Goal: Information Seeking & Learning: Learn about a topic

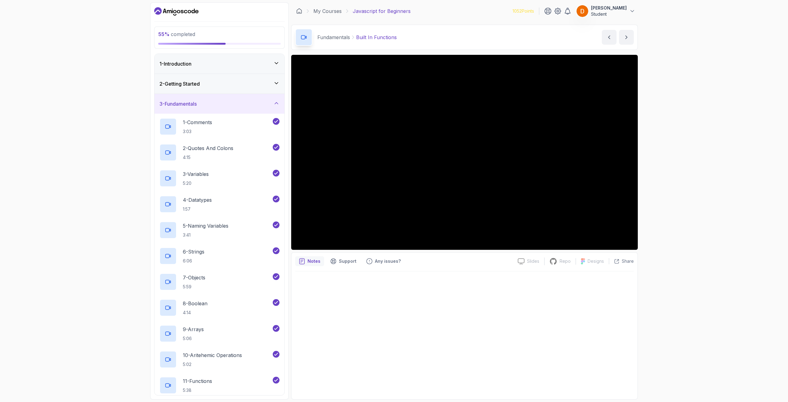
scroll to position [333, 0]
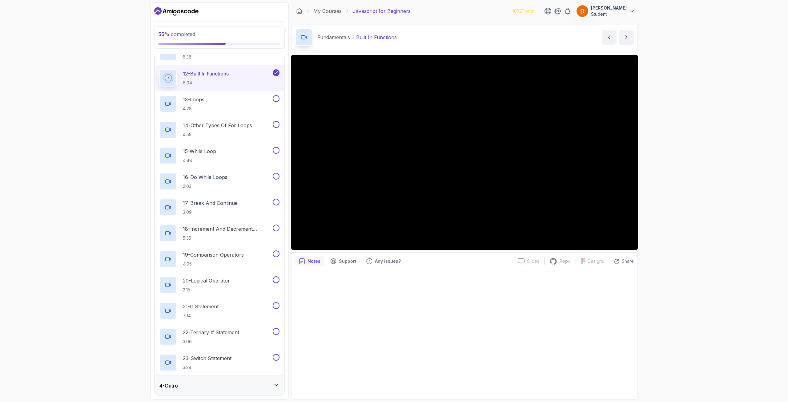
click at [102, 126] on div "55 % completed 1 - Introduction 2 - Getting Started 3 - Fundamentals 1 - Commen…" at bounding box center [394, 201] width 788 height 402
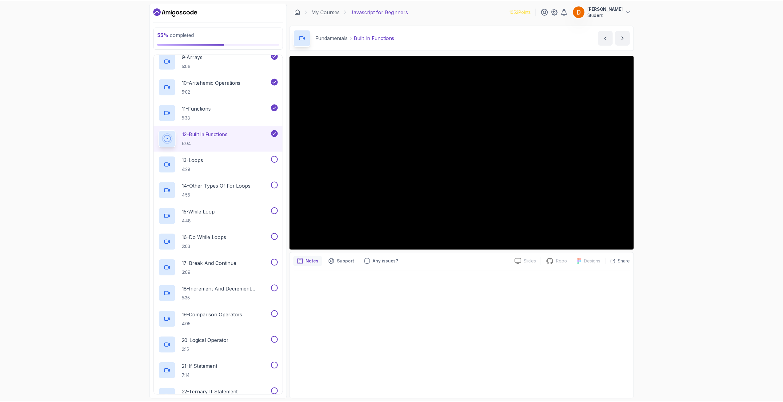
scroll to position [272, 0]
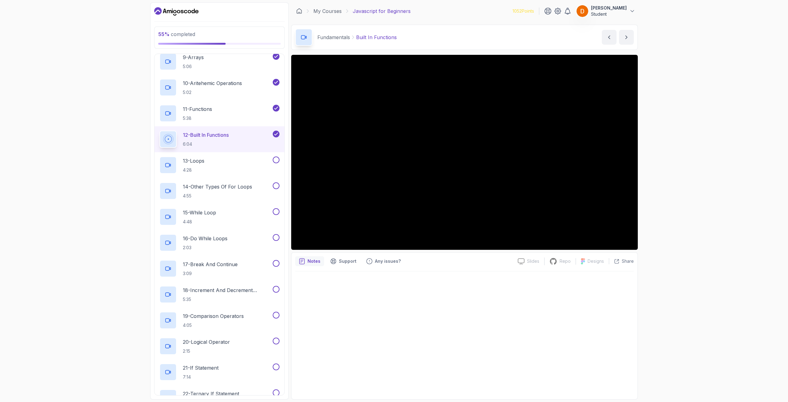
click at [193, 13] on icon "Dashboard" at bounding box center [192, 11] width 3 height 5
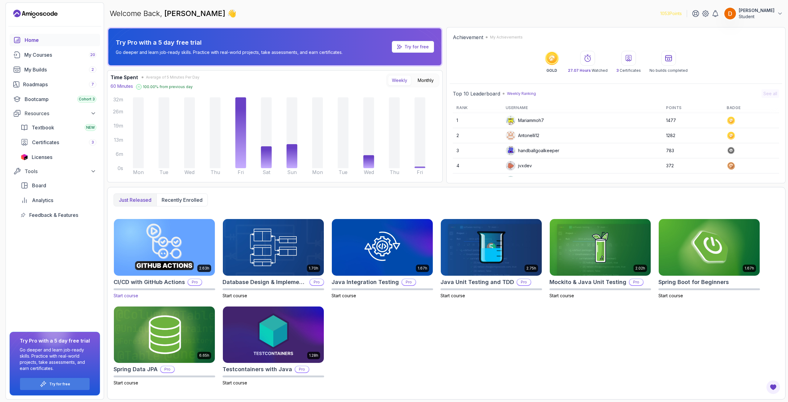
click at [168, 232] on img at bounding box center [164, 246] width 106 height 59
click at [162, 240] on img at bounding box center [164, 246] width 106 height 59
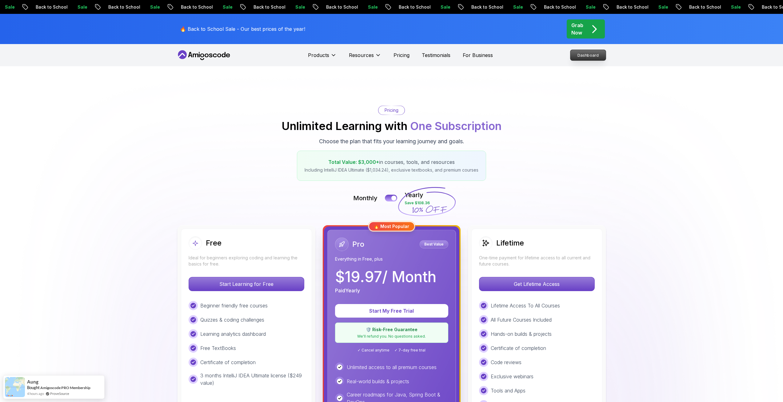
click at [590, 60] on p "Dashboard" at bounding box center [587, 55] width 35 height 10
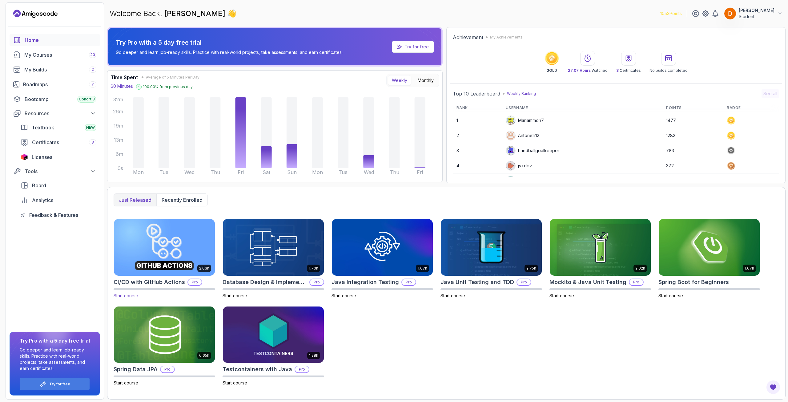
click at [189, 238] on img at bounding box center [164, 246] width 106 height 59
click at [51, 56] on div "My Courses 20" at bounding box center [60, 54] width 72 height 7
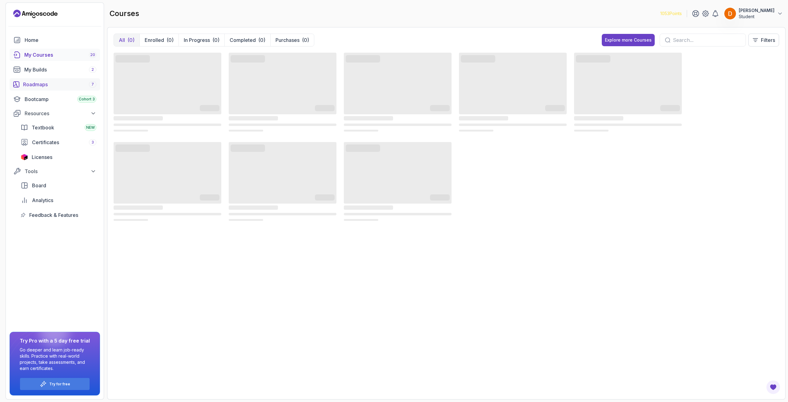
click at [48, 82] on div "Roadmaps 7" at bounding box center [59, 84] width 73 height 7
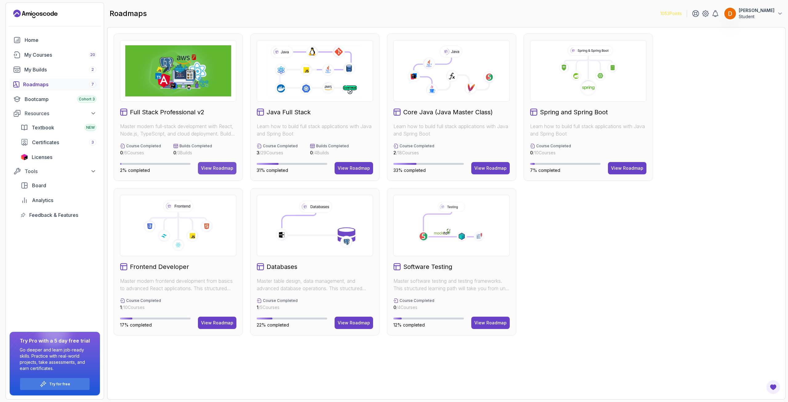
click at [224, 164] on button "View Roadmap" at bounding box center [217, 168] width 38 height 12
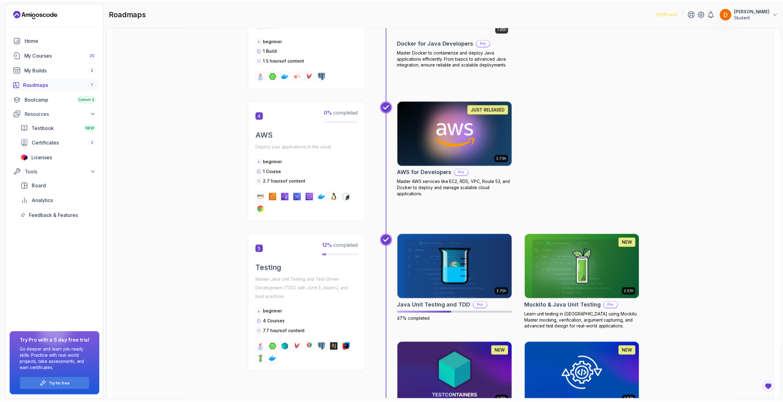
scroll to position [658, 0]
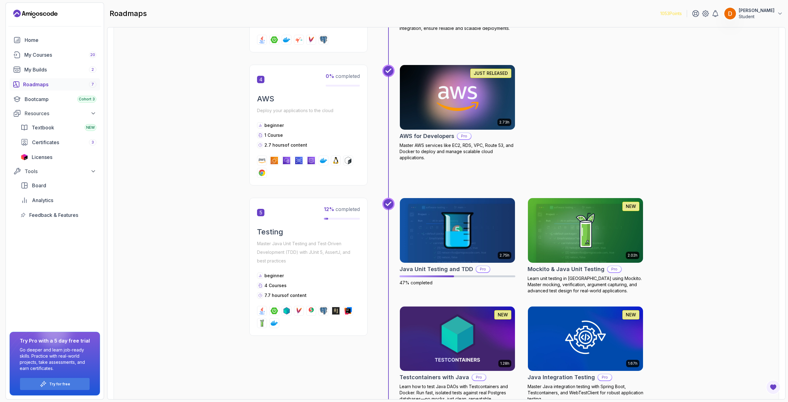
click at [420, 89] on img at bounding box center [457, 97] width 121 height 68
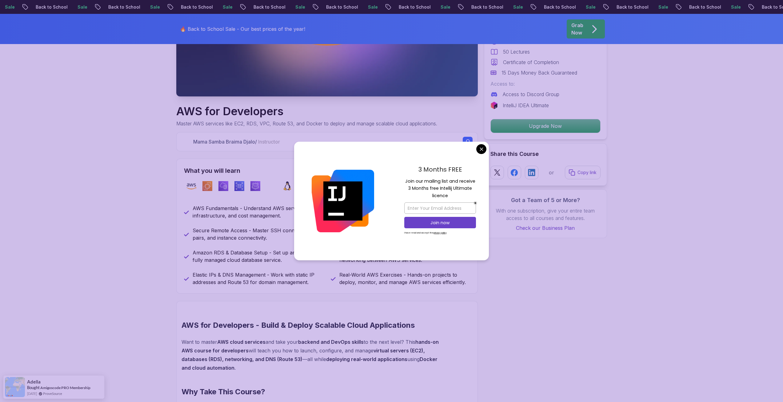
scroll to position [154, 0]
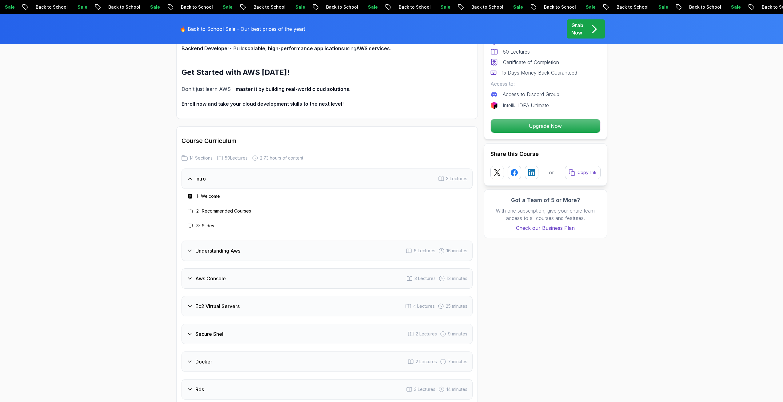
scroll to position [677, 0]
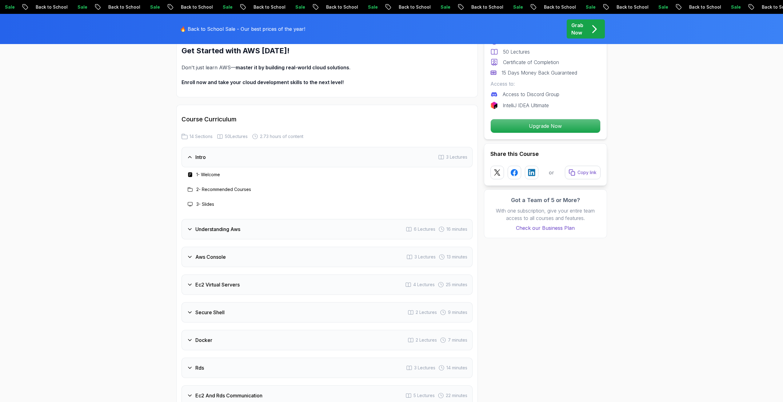
click at [245, 228] on div "Understanding Aws 6 Lectures 16 minutes" at bounding box center [327, 229] width 291 height 20
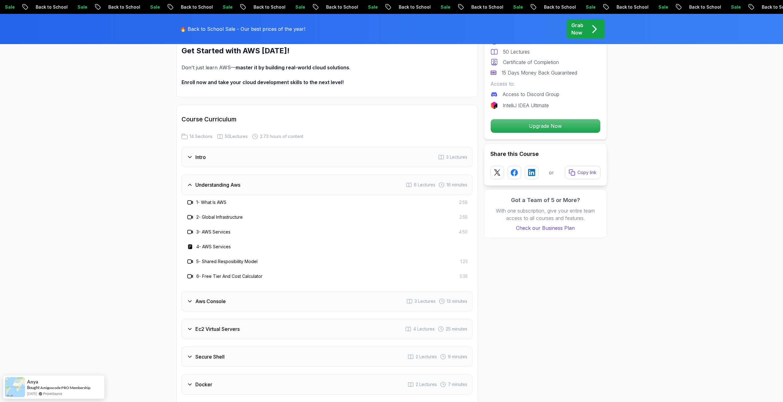
click at [214, 300] on h3 "Aws Console" at bounding box center [210, 300] width 30 height 7
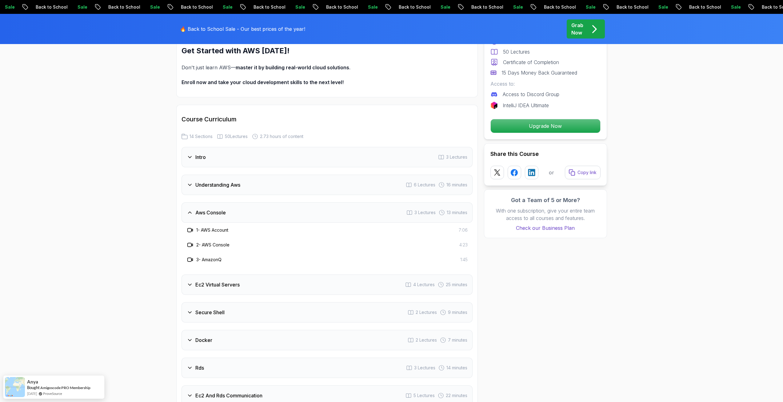
click at [224, 284] on h3 "Ec2 Virtual Servers" at bounding box center [217, 284] width 44 height 7
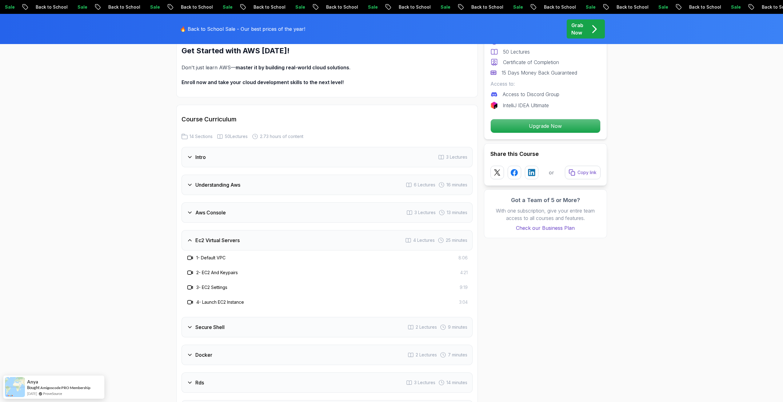
click at [216, 326] on h3 "Secure Shell" at bounding box center [209, 326] width 29 height 7
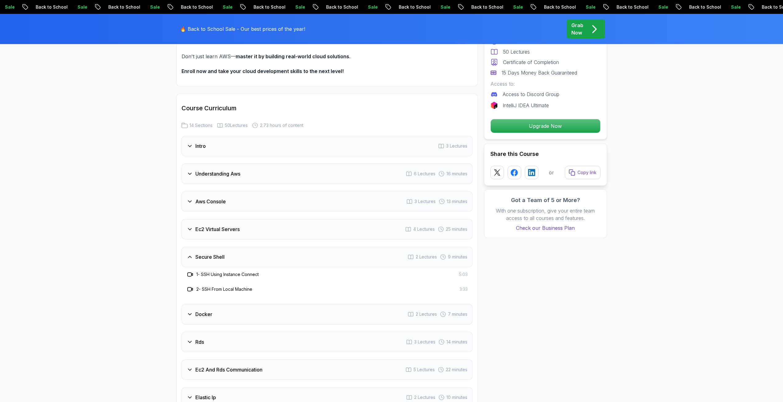
scroll to position [708, 0]
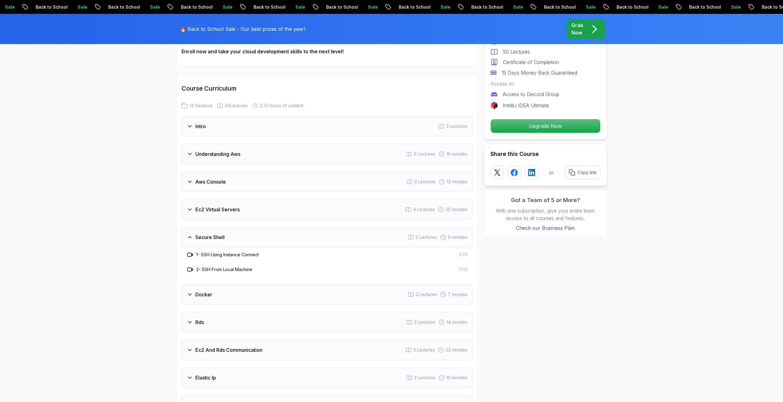
click at [206, 291] on h3 "Docker" at bounding box center [203, 293] width 17 height 7
click at [214, 238] on h3 "Secure Shell" at bounding box center [209, 236] width 29 height 7
click at [217, 292] on div "Docker 2 Lectures 7 minutes" at bounding box center [327, 294] width 291 height 20
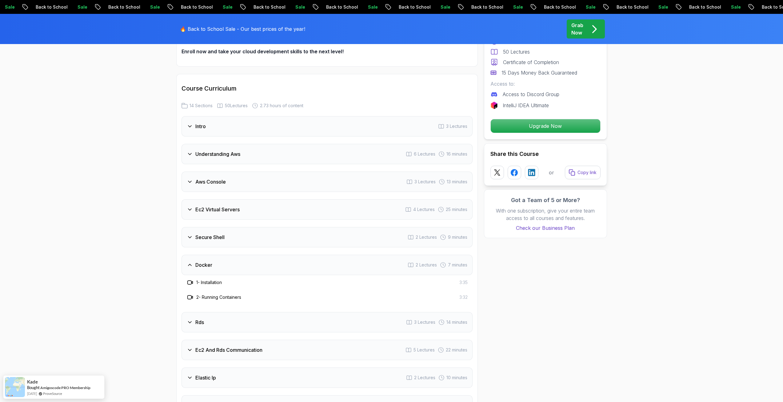
click at [214, 323] on div "Rds 3 Lectures 14 minutes" at bounding box center [327, 322] width 291 height 20
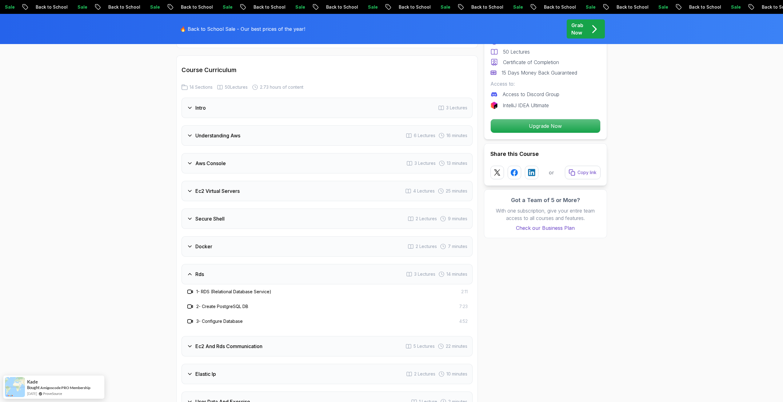
scroll to position [769, 0]
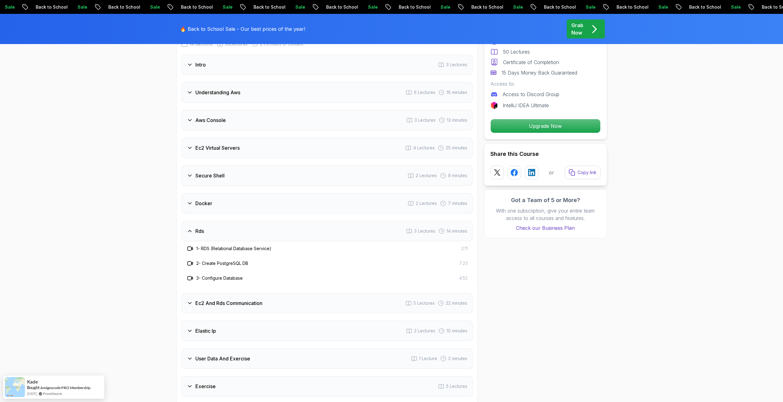
click at [217, 306] on h3 "Ec2 And Rds Communication" at bounding box center [228, 302] width 67 height 7
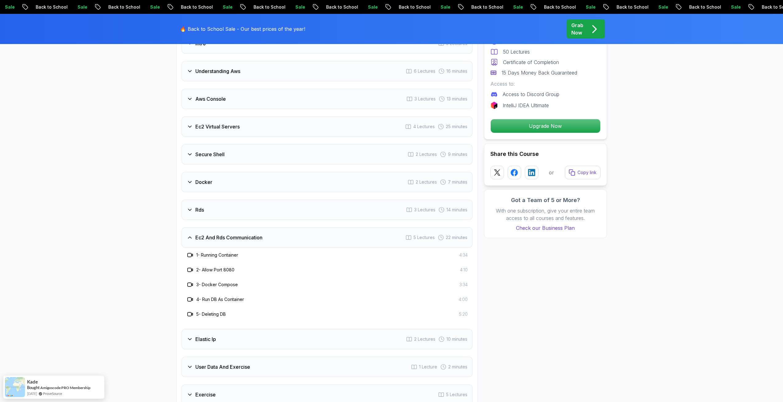
scroll to position [800, 0]
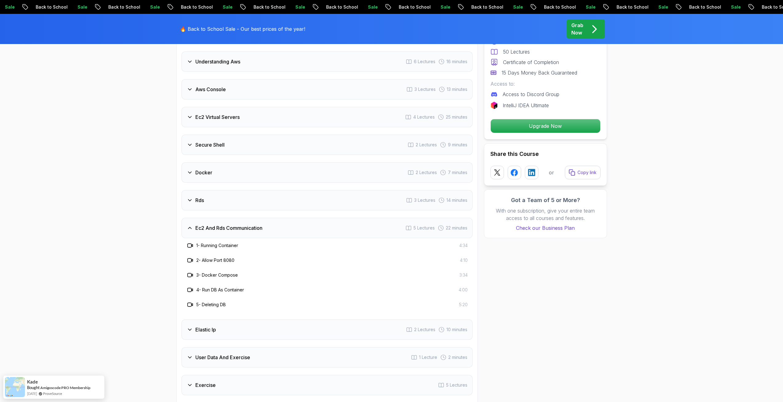
click at [213, 330] on h3 "Elastic Ip" at bounding box center [205, 329] width 21 height 7
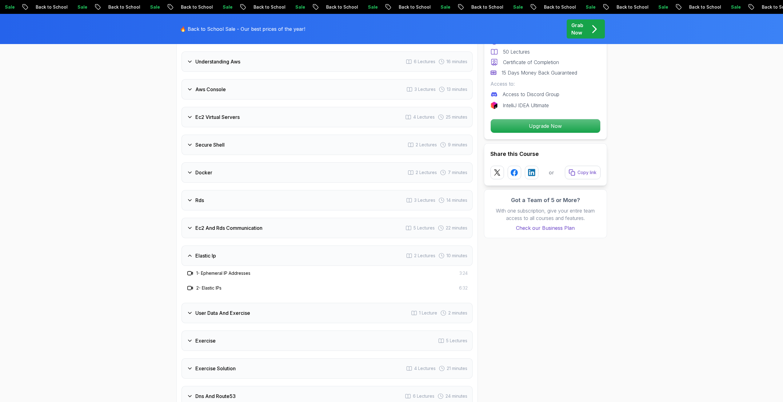
click at [230, 314] on h3 "User Data And Exercise" at bounding box center [222, 312] width 55 height 7
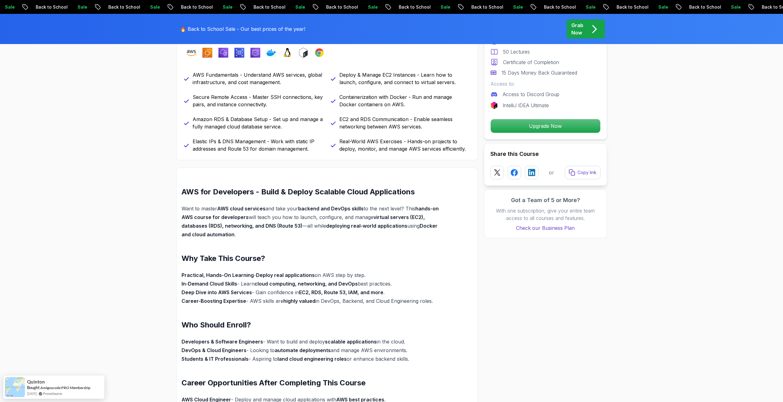
scroll to position [277, 0]
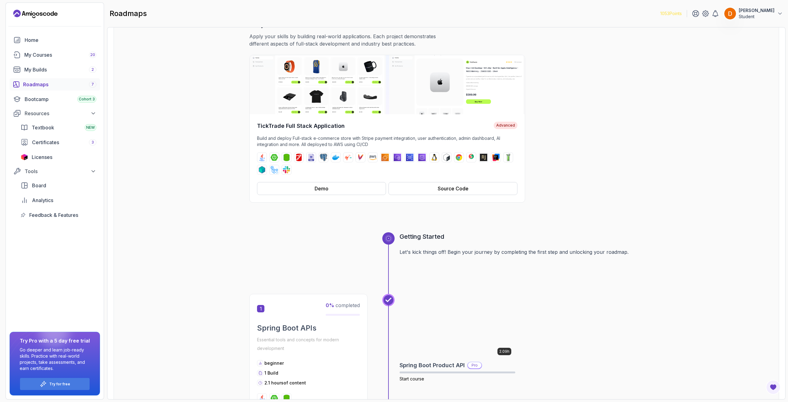
scroll to position [154, 0]
